Goal: Obtain resource: Download file/media

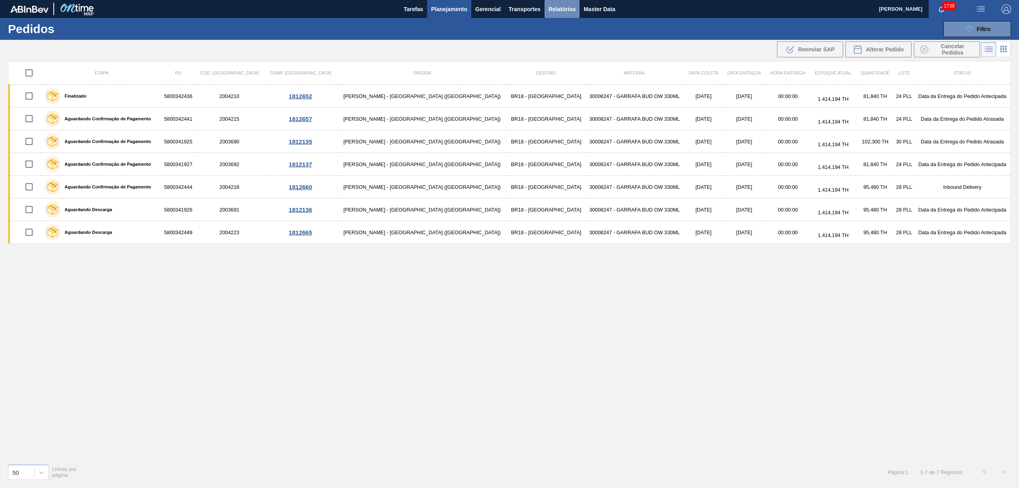
click at [551, 13] on span "Relatórios" at bounding box center [562, 9] width 27 height 10
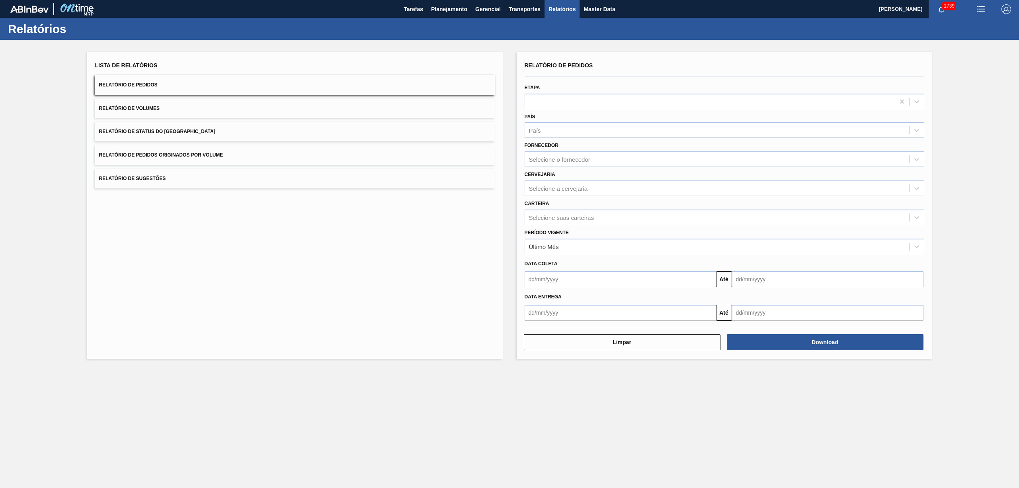
drag, startPoint x: 194, startPoint y: 156, endPoint x: 152, endPoint y: 45, distance: 118.7
click at [194, 156] on span "Relatório de Pedidos Originados por Volume" at bounding box center [161, 155] width 124 height 6
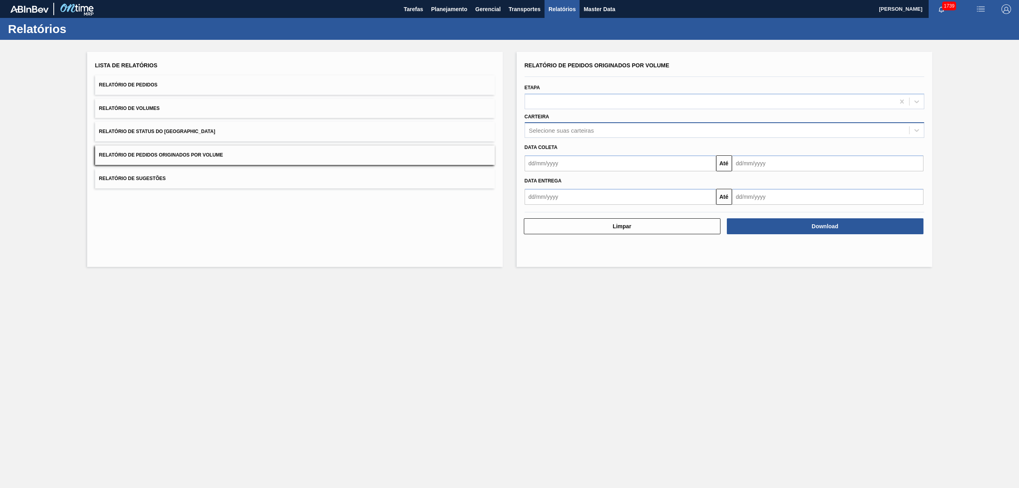
click at [549, 132] on div "Selecione suas carteiras" at bounding box center [561, 130] width 65 height 7
type input "vidro"
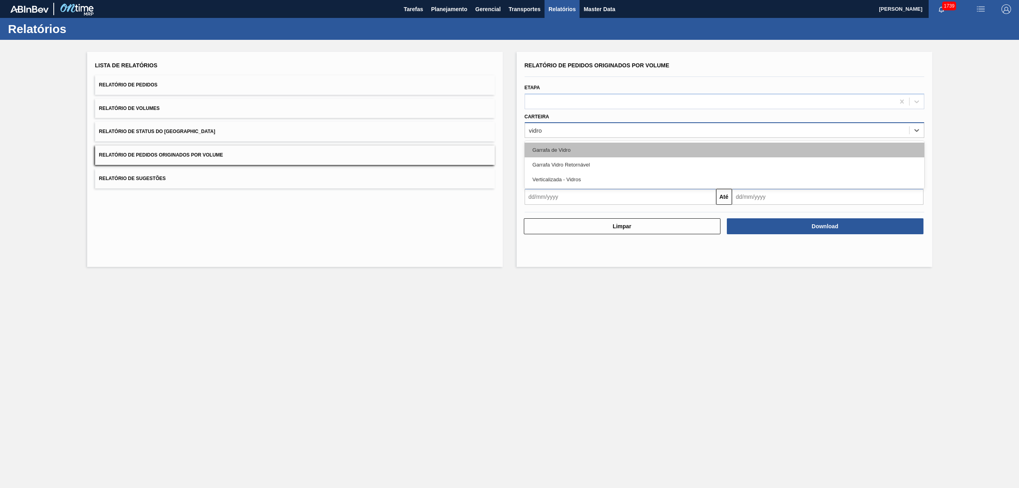
click at [555, 147] on div "Garrafa de Vidro" at bounding box center [725, 150] width 400 height 15
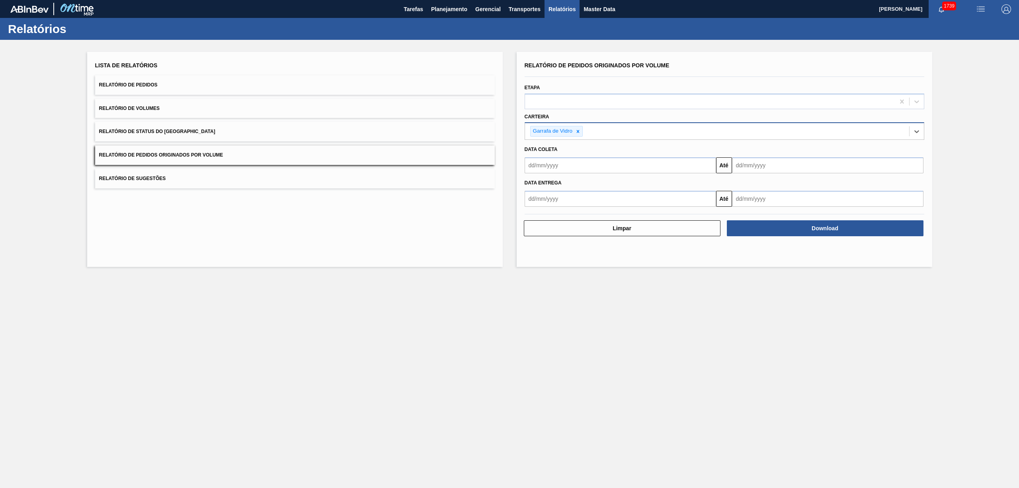
click at [564, 171] on input "text" at bounding box center [621, 165] width 192 height 16
click at [596, 206] on div "1" at bounding box center [598, 210] width 11 height 11
type input "[DATE]"
click at [771, 156] on div "[DATE] Até" at bounding box center [725, 164] width 406 height 18
click at [769, 164] on input "text" at bounding box center [828, 165] width 192 height 16
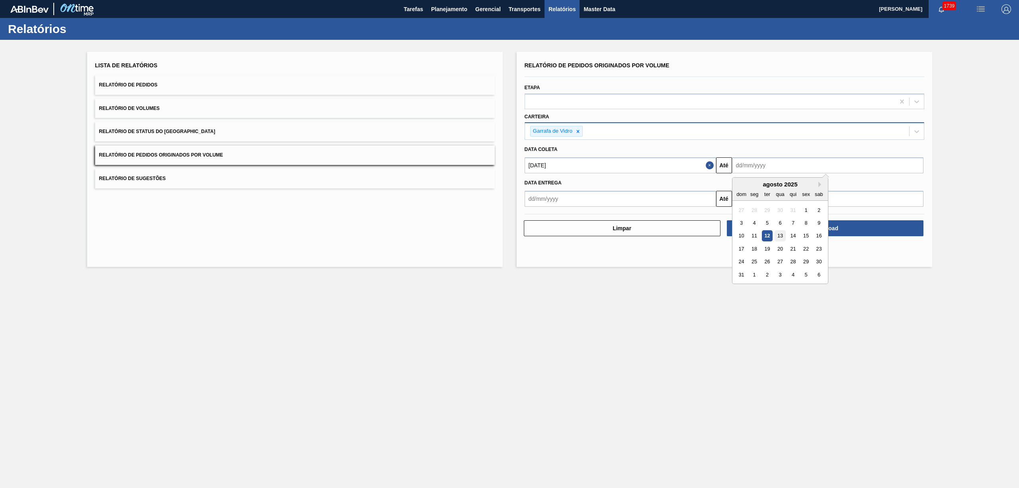
click at [779, 233] on div "13" at bounding box center [780, 236] width 11 height 11
type input "[DATE]"
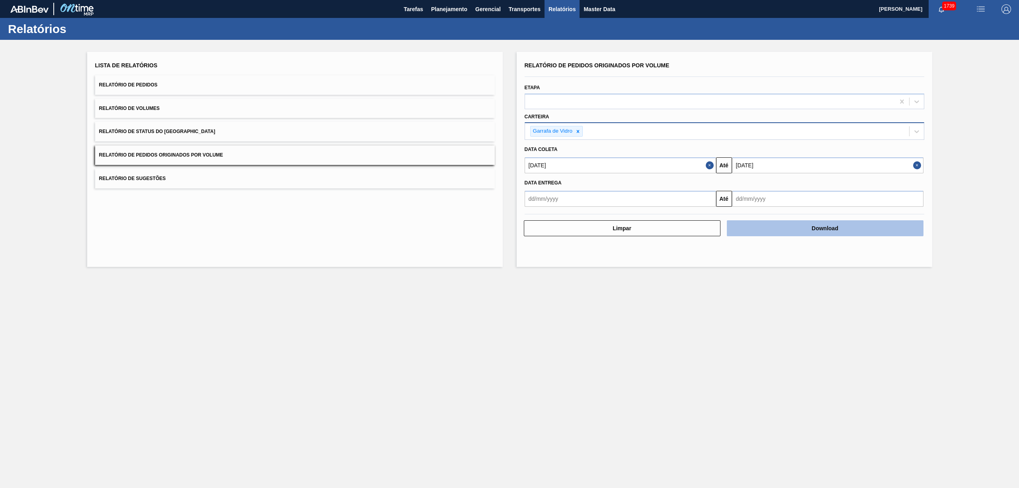
click at [788, 229] on button "Download" at bounding box center [825, 228] width 197 height 16
